Goal: Task Accomplishment & Management: Use online tool/utility

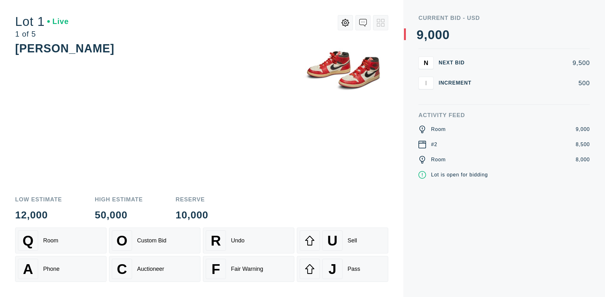
click at [61, 269] on div "A Phone" at bounding box center [61, 268] width 86 height 20
click at [155, 240] on div "Custom Bid" at bounding box center [151, 240] width 29 height 7
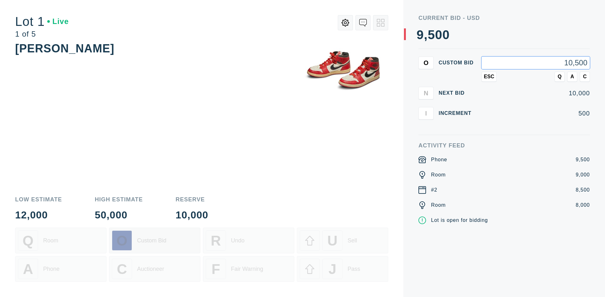
type input "10,500"
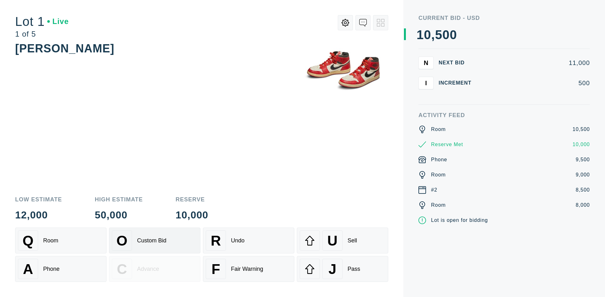
click at [155, 240] on div "Custom Bid" at bounding box center [151, 240] width 29 height 7
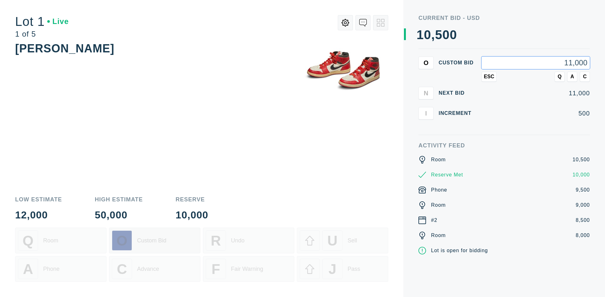
type input "11,000"
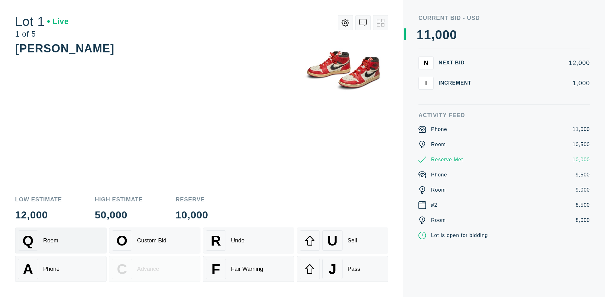
click at [61, 240] on div "Q Room" at bounding box center [61, 240] width 86 height 20
